Goal: Task Accomplishment & Management: Use online tool/utility

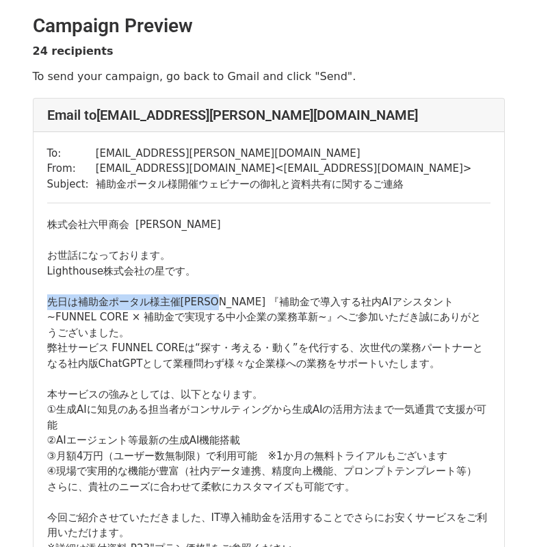
drag, startPoint x: 49, startPoint y: 300, endPoint x: 205, endPoint y: 300, distance: 156.7
click at [205, 300] on div "先日は補助金ポータル様主催ウェビナー 『補助金で導入する社内AIアシスタント~FUNNEL CORE × 補助金で実現する中小企業の業務革新~』へご参加いただ…" at bounding box center [269, 333] width 444 height 108
click at [224, 290] on div "先日は補助金ポータル様主催ウェビナー 『補助金で導入する社内AIアシスタント~FUNNEL CORE × 補助金で実現する中小企業の業務革新~』へご参加いただ…" at bounding box center [269, 333] width 444 height 108
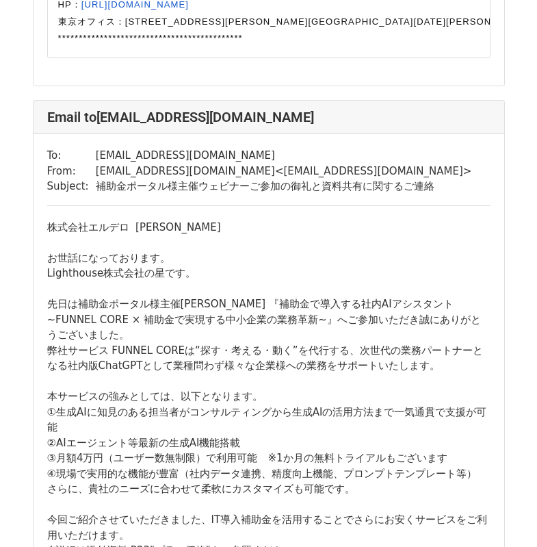
scroll to position [2053, 0]
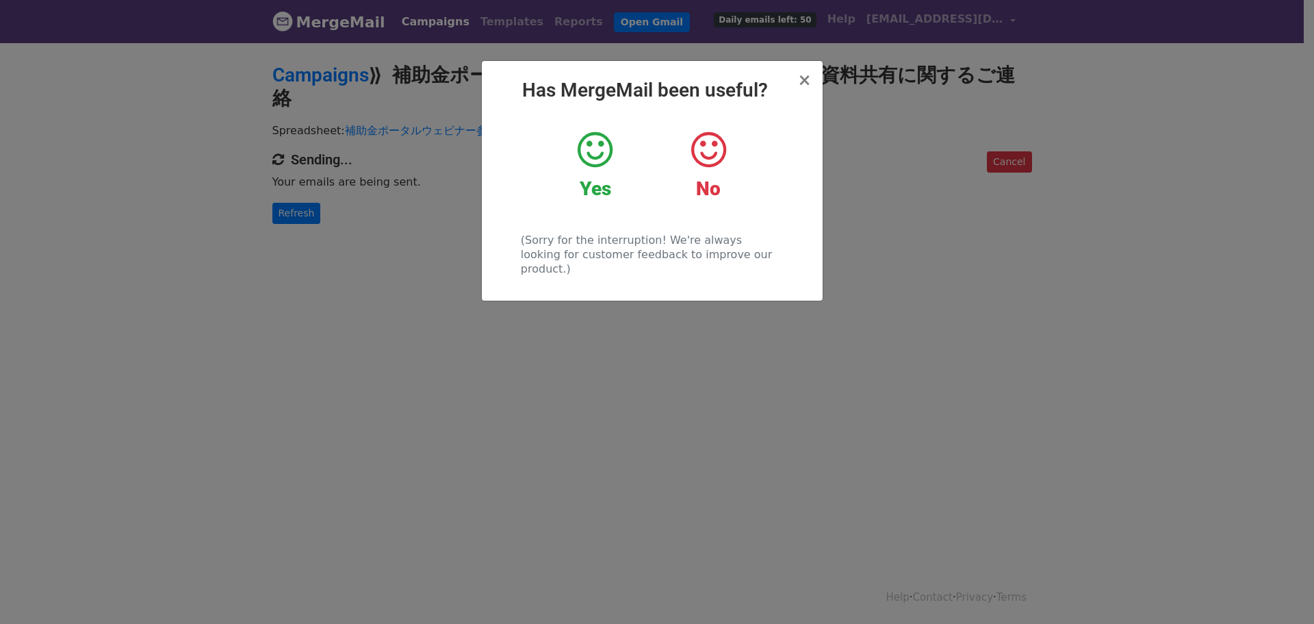
click at [601, 146] on icon at bounding box center [595, 149] width 35 height 41
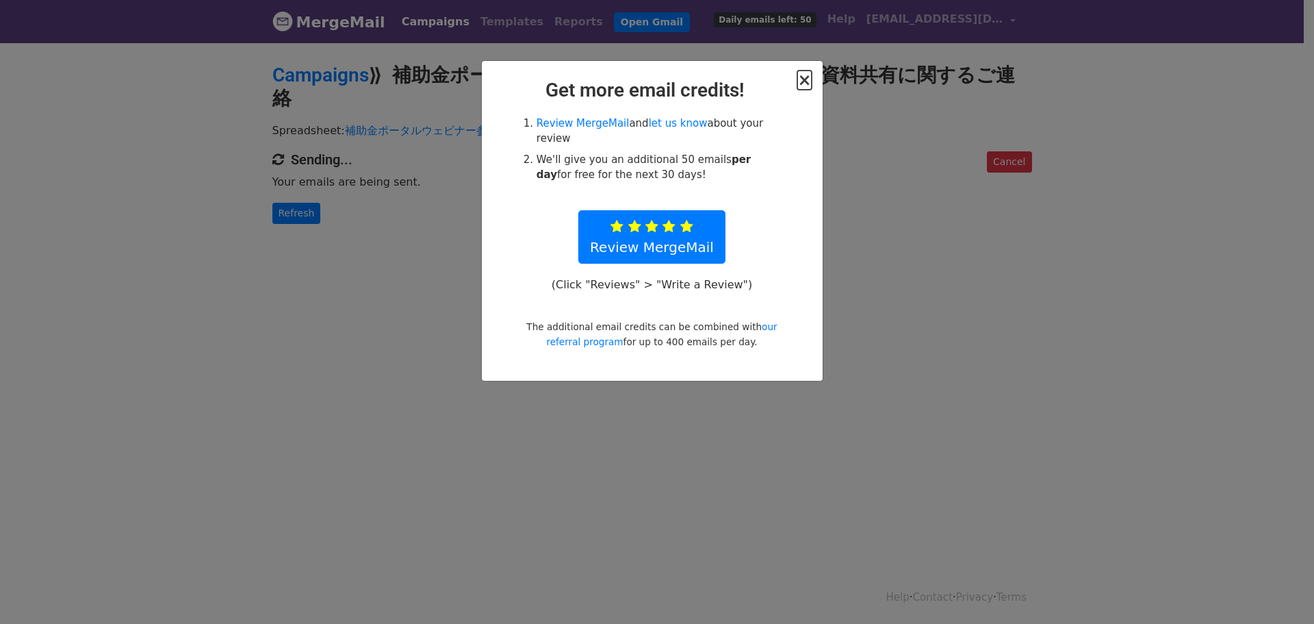
click at [802, 76] on span "×" at bounding box center [804, 79] width 14 height 19
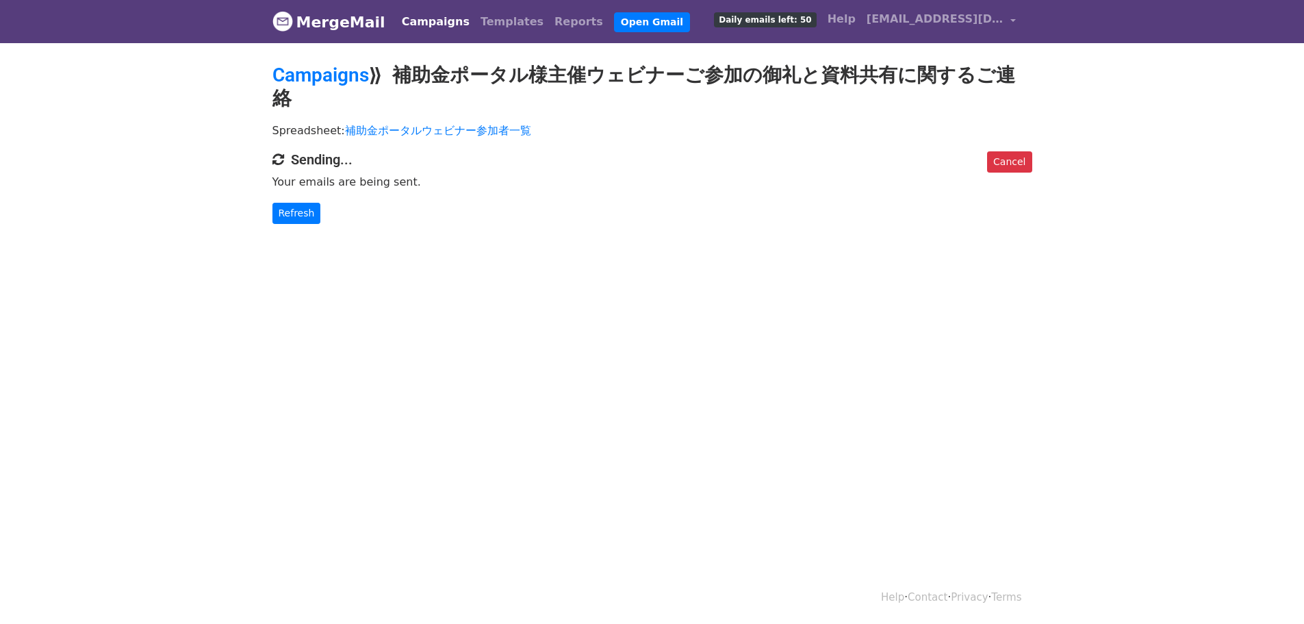
drag, startPoint x: 402, startPoint y: 159, endPoint x: 270, endPoint y: 164, distance: 132.9
click at [274, 167] on div "Cancel Sending... Your emails are being sent. Refresh" at bounding box center [652, 187] width 780 height 73
click at [269, 164] on div "Cancel Sending... Your emails are being sent. Refresh" at bounding box center [652, 187] width 780 height 73
drag, startPoint x: 271, startPoint y: 162, endPoint x: 415, endPoint y: 160, distance: 144.4
click at [415, 160] on div "Cancel Sending... Your emails are being sent. Refresh" at bounding box center [652, 187] width 780 height 73
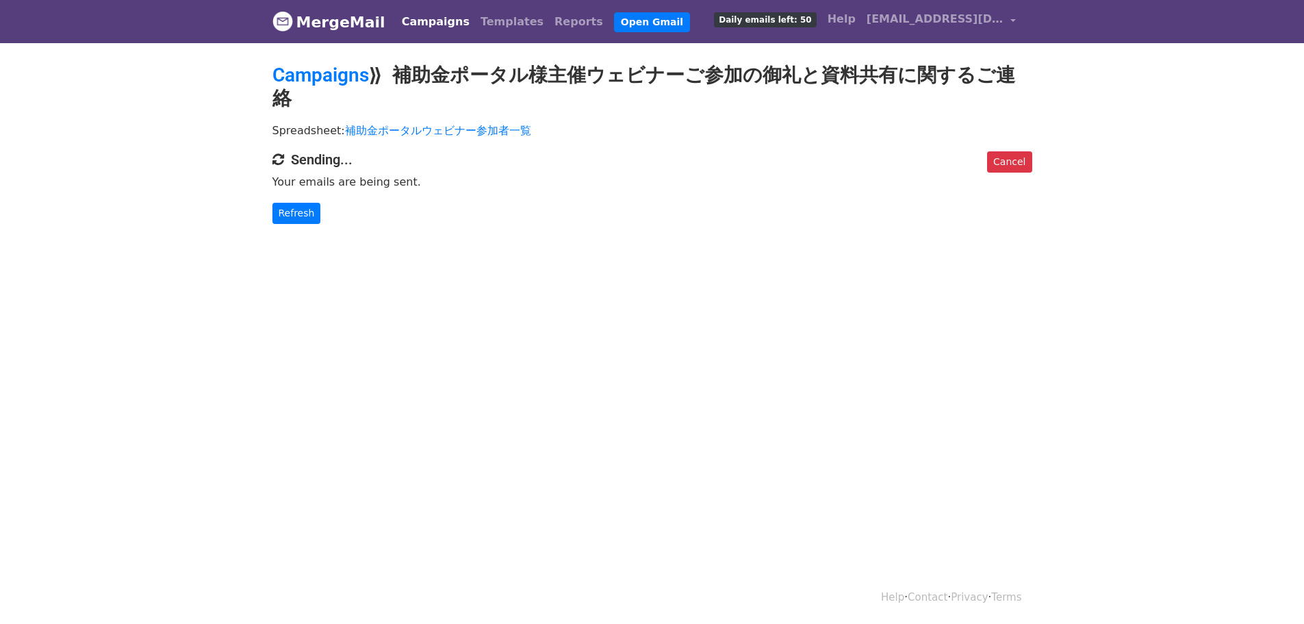
click at [415, 175] on p "Your emails are being sent." at bounding box center [652, 182] width 760 height 14
click at [282, 203] on link "Refresh" at bounding box center [296, 213] width 49 height 21
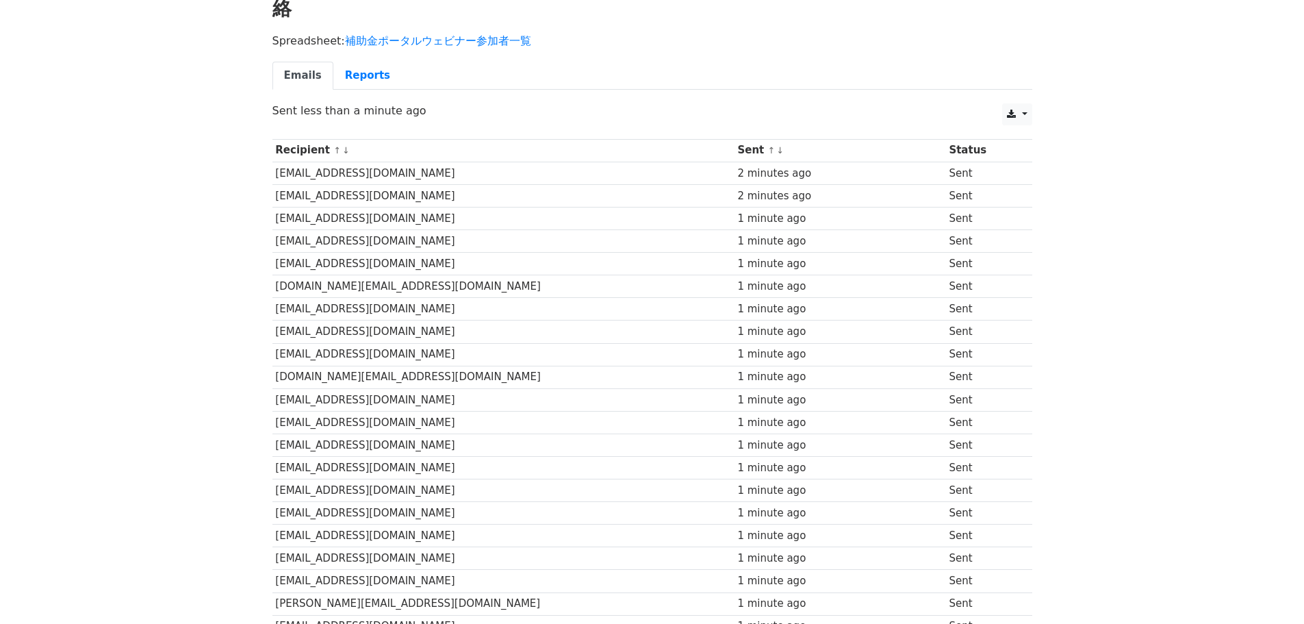
scroll to position [270, 0]
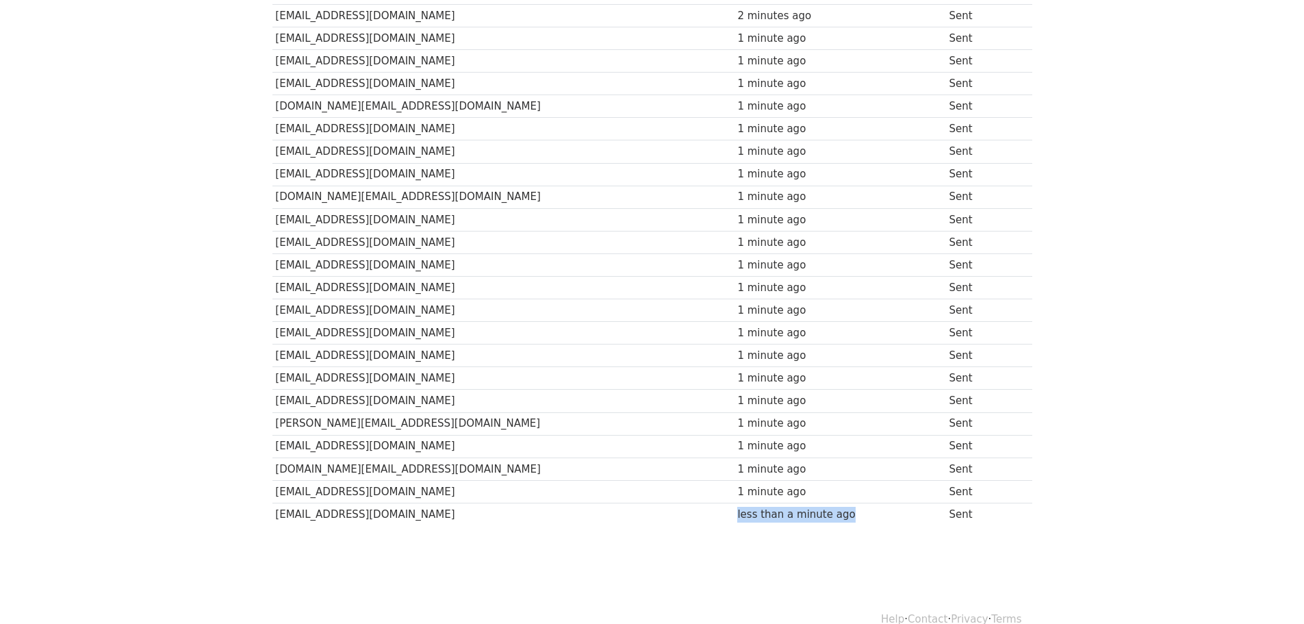
drag, startPoint x: 680, startPoint y: 497, endPoint x: 818, endPoint y: 492, distance: 137.7
click at [818, 506] on div "less than a minute ago" at bounding box center [839, 514] width 205 height 16
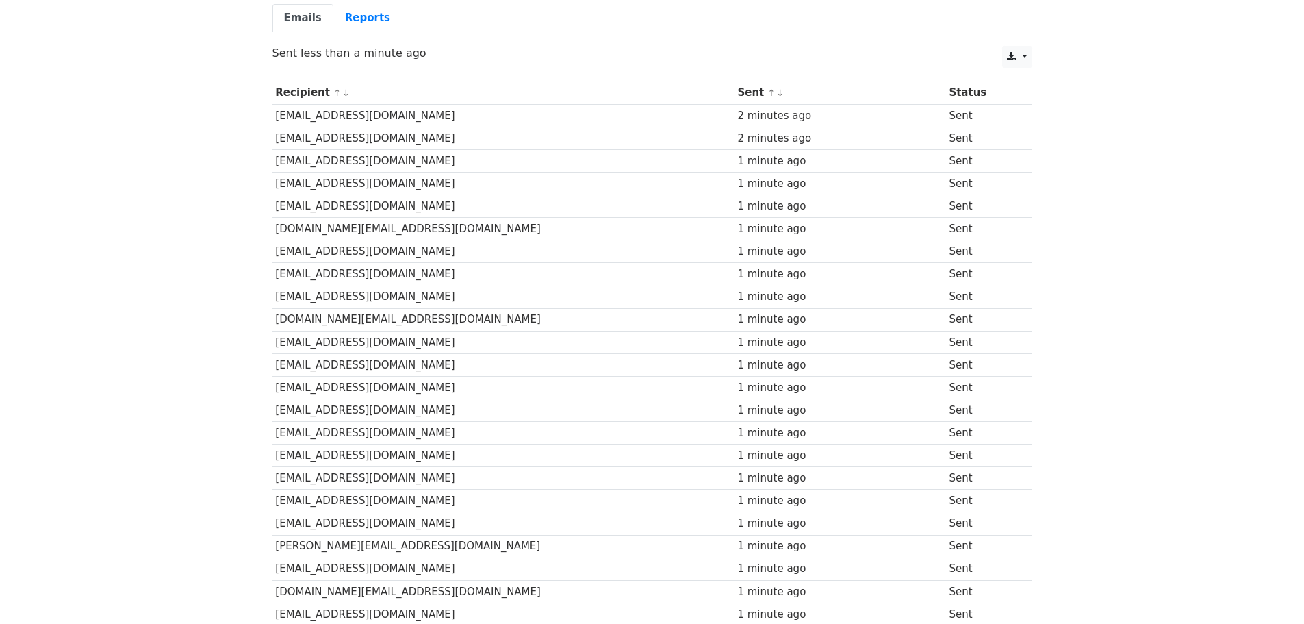
scroll to position [205, 0]
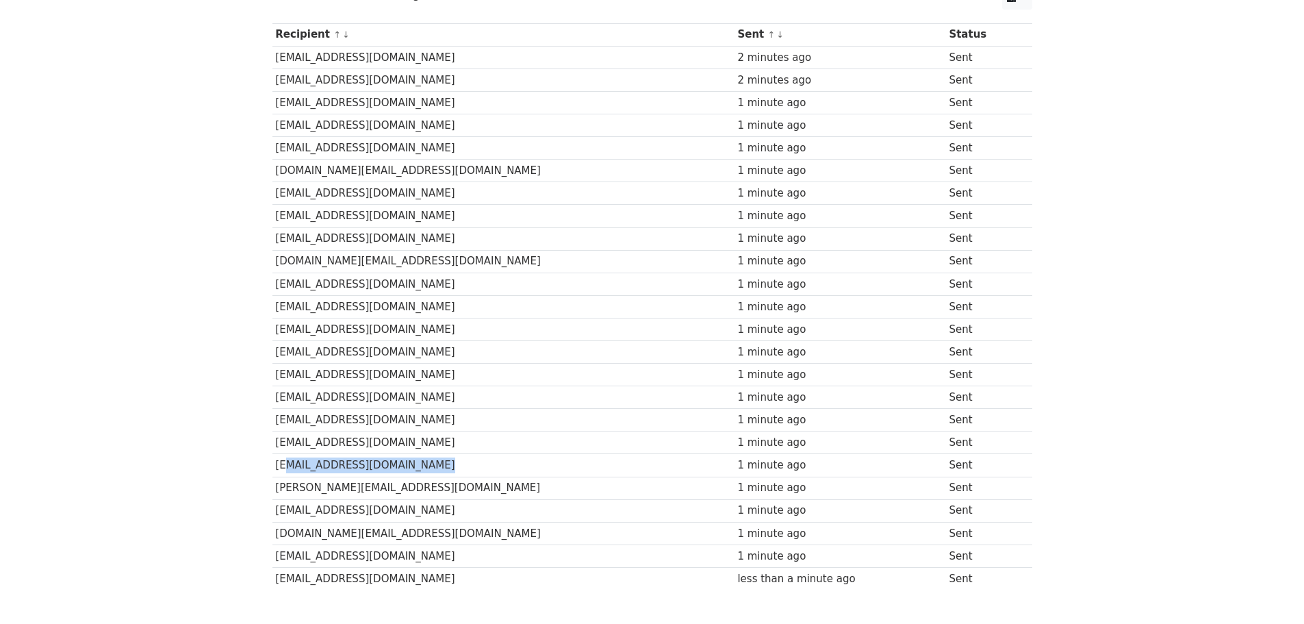
drag, startPoint x: 279, startPoint y: 446, endPoint x: 420, endPoint y: 444, distance: 140.3
click at [420, 454] on td "[EMAIL_ADDRESS][DOMAIN_NAME]" at bounding box center [503, 465] width 462 height 23
click at [379, 577] on body "MergeMail Campaigns Templates Reports Open Gmail Daily emails left: 26 Help [EM…" at bounding box center [652, 225] width 1304 height 860
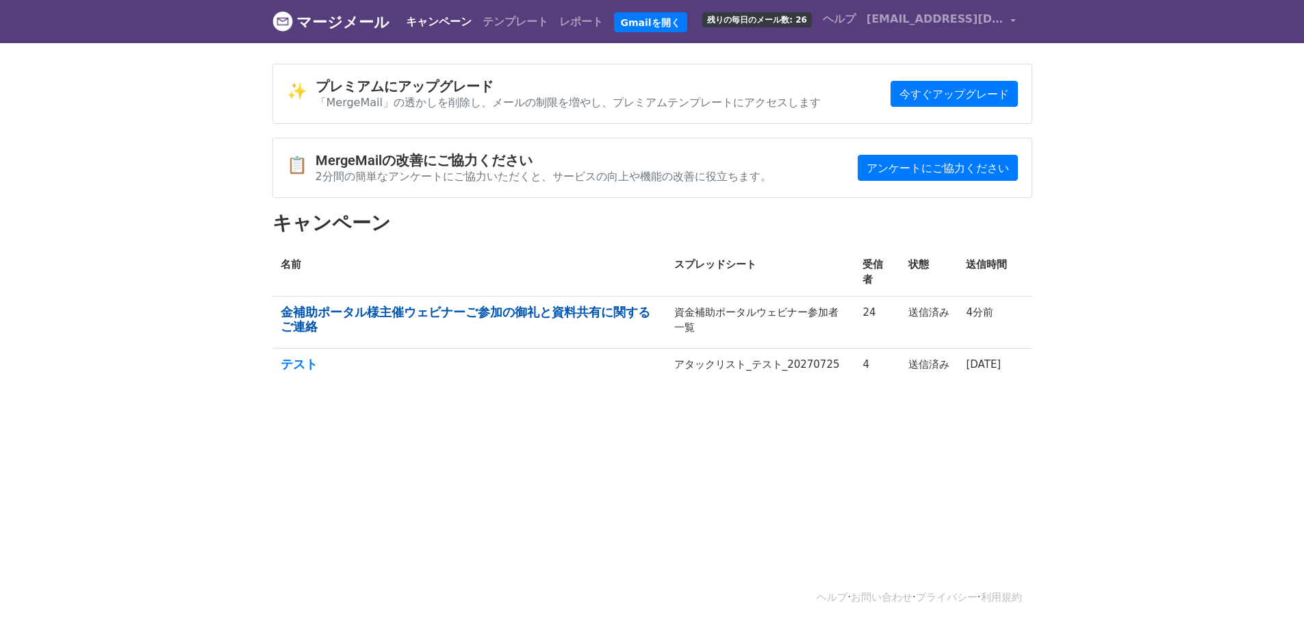
click at [626, 305] on font "金補助ポータル様主催ウェビナーご参加の御礼と資料共有に関するご連絡" at bounding box center [466, 319] width 370 height 29
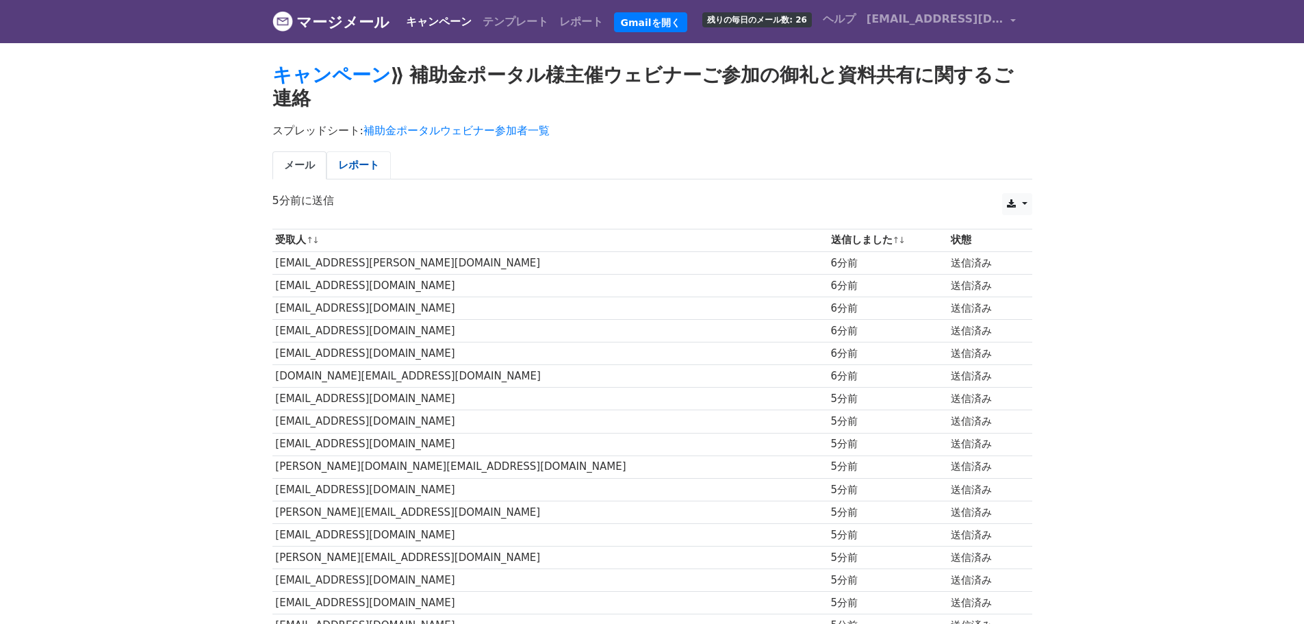
click at [349, 159] on font "レポート" at bounding box center [358, 165] width 41 height 12
